Goal: Find specific page/section: Find specific page/section

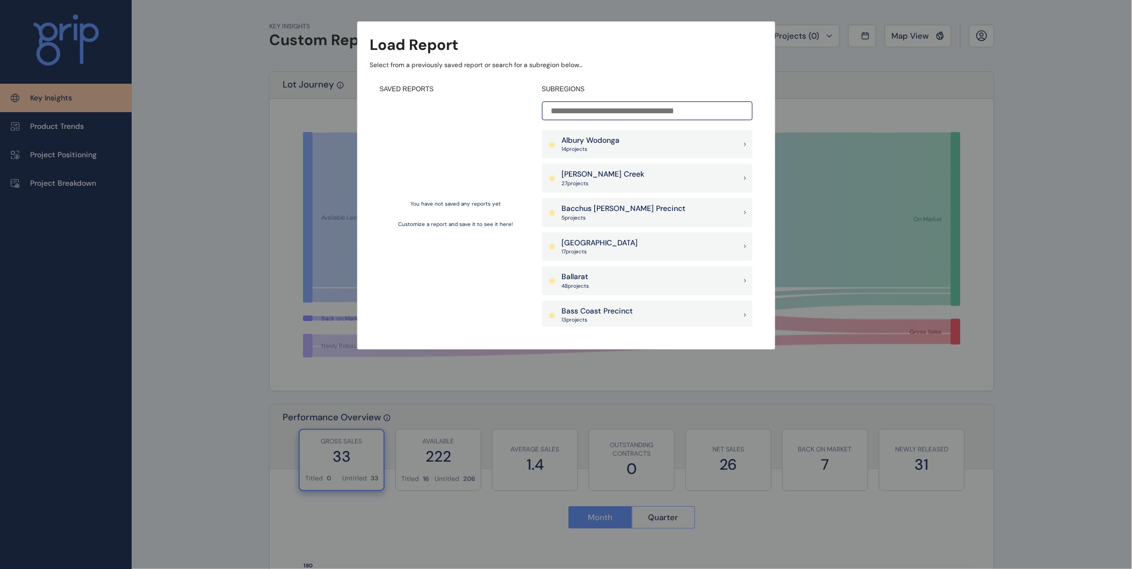
click at [633, 139] on div "Albury Wodonga 14 project s" at bounding box center [647, 144] width 211 height 29
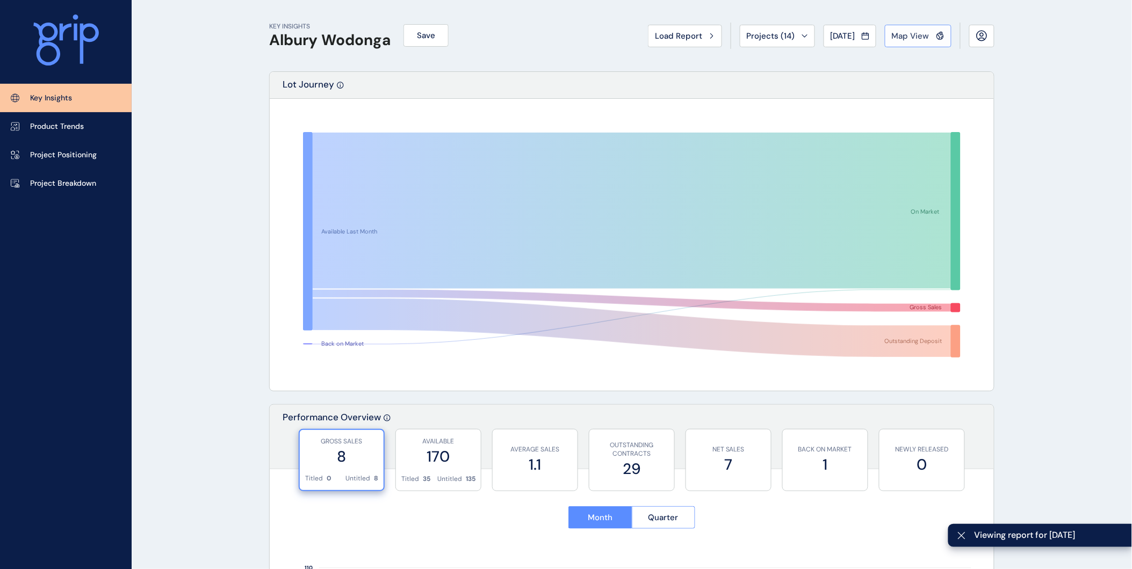
click at [902, 36] on span "Map View" at bounding box center [911, 36] width 38 height 11
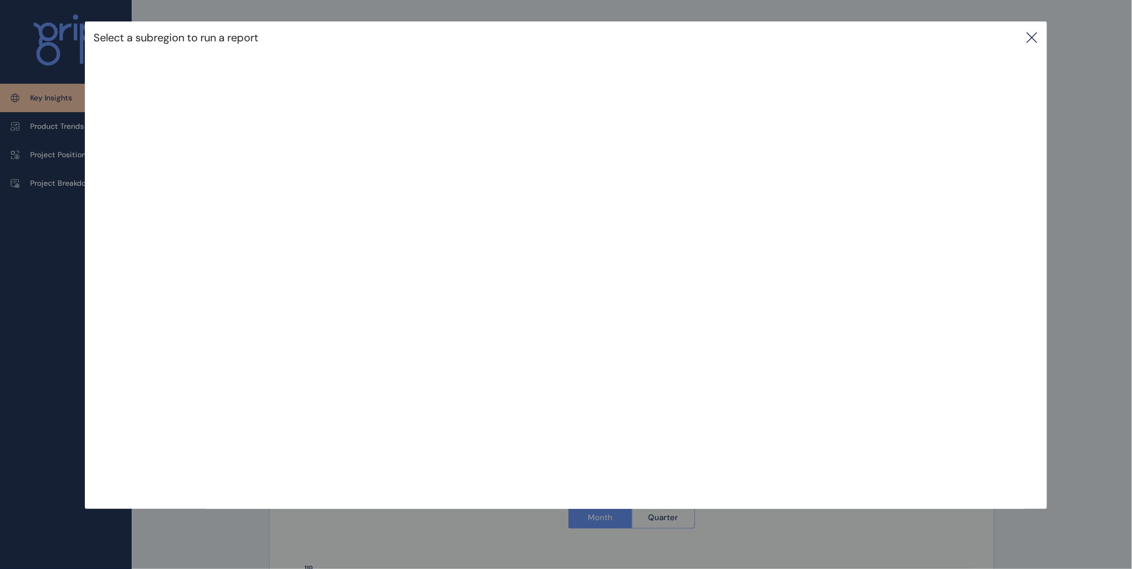
click at [1038, 38] on icon at bounding box center [1031, 37] width 13 height 13
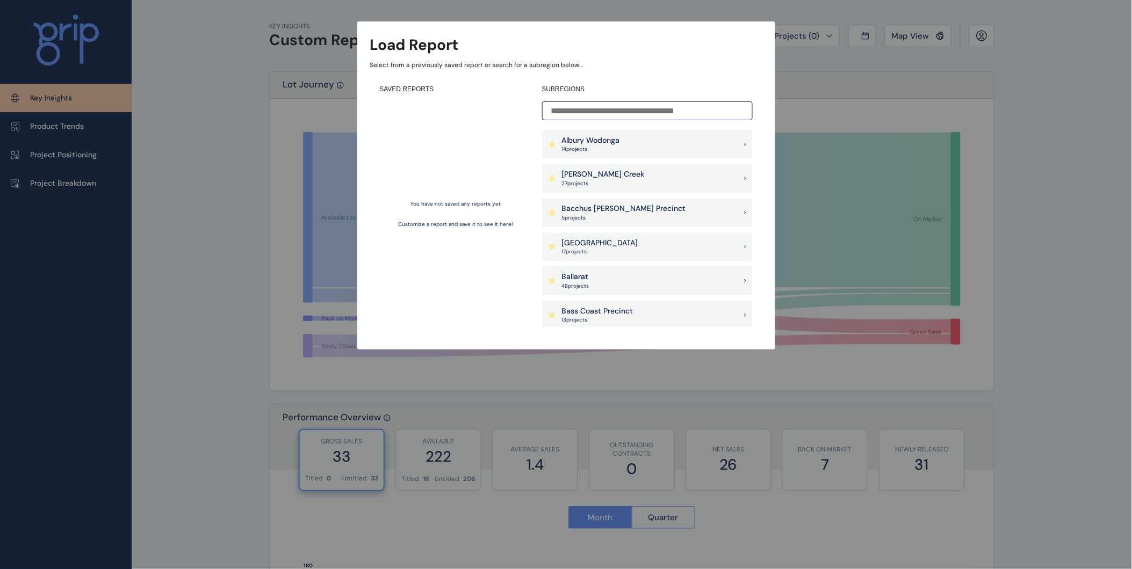
click at [662, 104] on input at bounding box center [647, 111] width 211 height 19
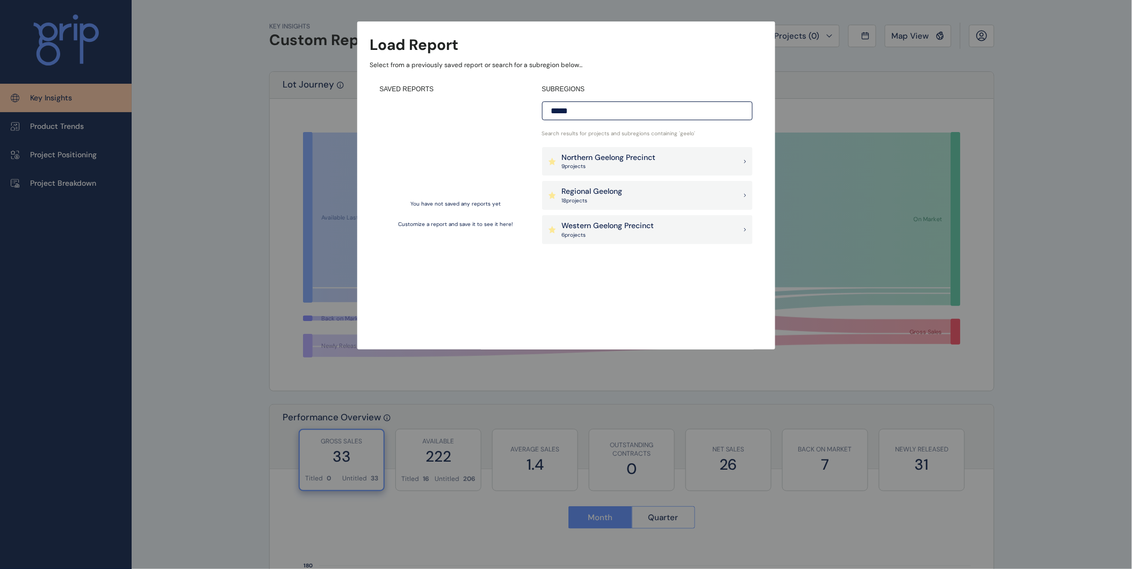
type input "*****"
click at [625, 233] on p "6 project s" at bounding box center [608, 235] width 92 height 8
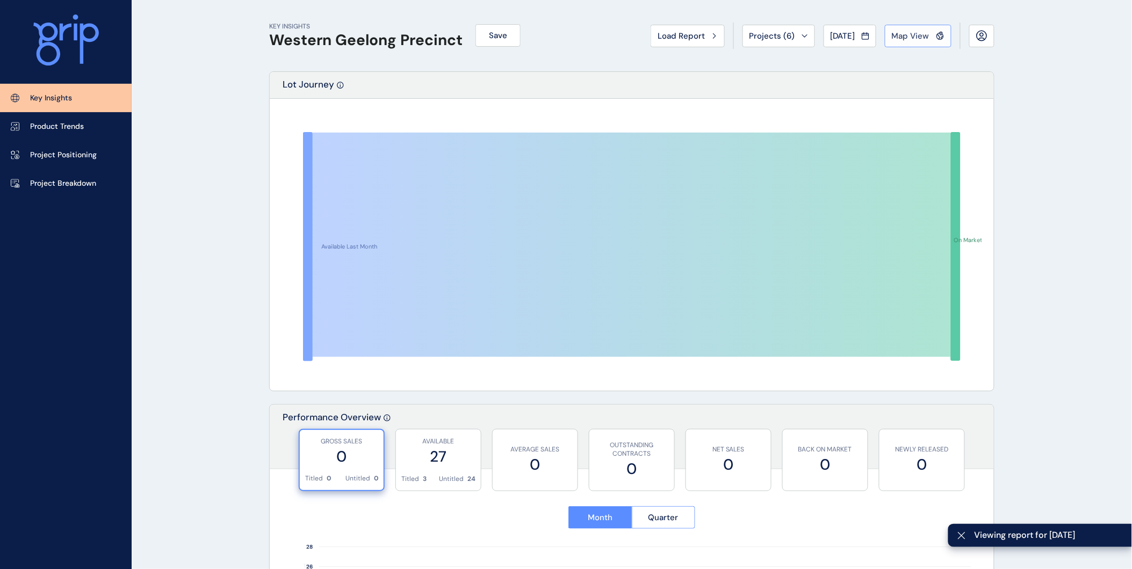
click at [909, 40] on span "Map View" at bounding box center [911, 36] width 38 height 11
